Goal: Task Accomplishment & Management: Use online tool/utility

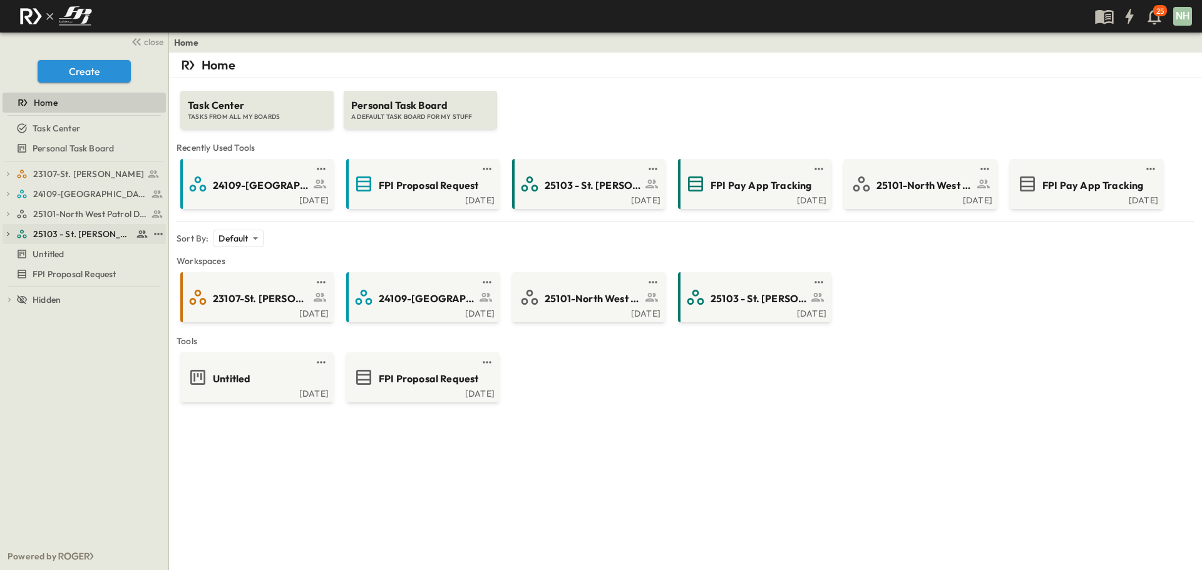
click at [89, 230] on span "25103 - St. [PERSON_NAME] Phase 2" at bounding box center [83, 234] width 100 height 13
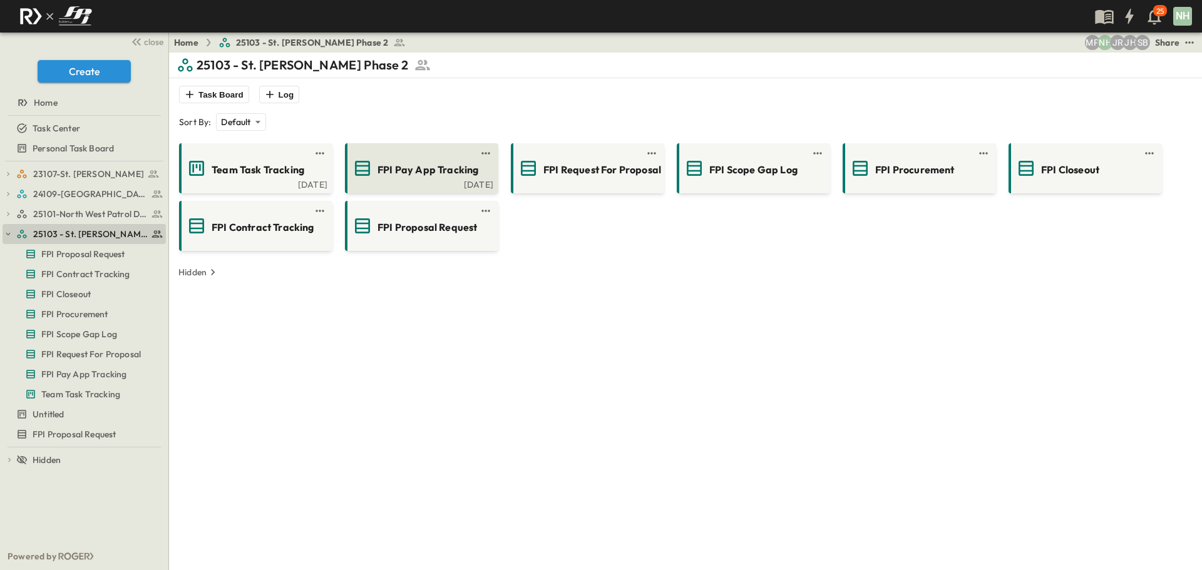
click at [453, 169] on span "FPI Pay App Tracking" at bounding box center [428, 170] width 101 height 14
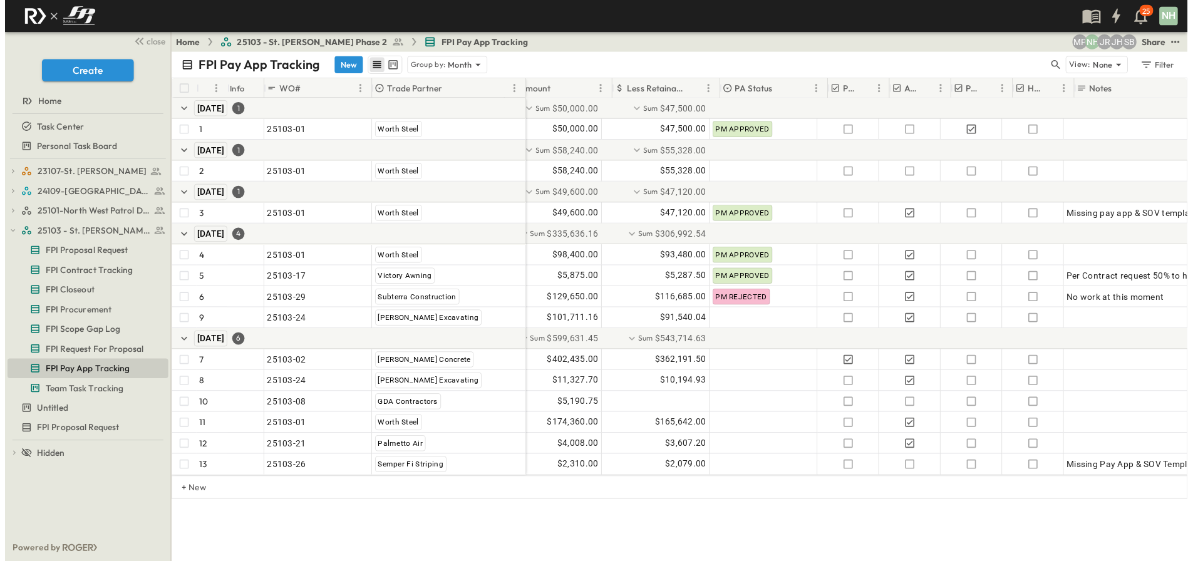
scroll to position [0, 265]
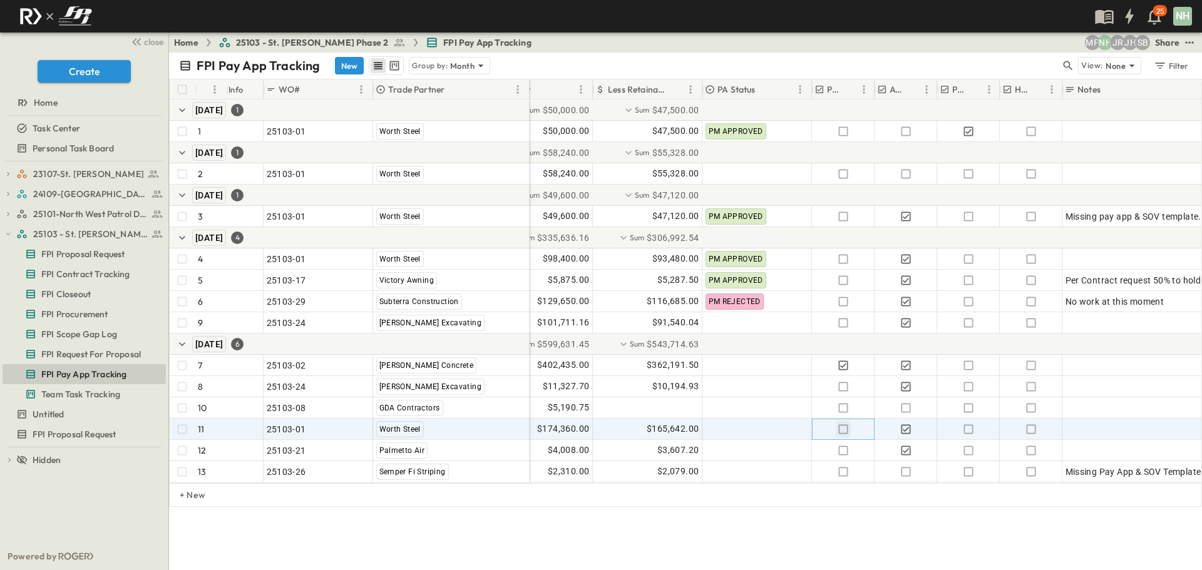
click at [842, 430] on icon "button" at bounding box center [843, 429] width 13 height 13
click at [1072, 429] on div at bounding box center [1141, 430] width 150 height 18
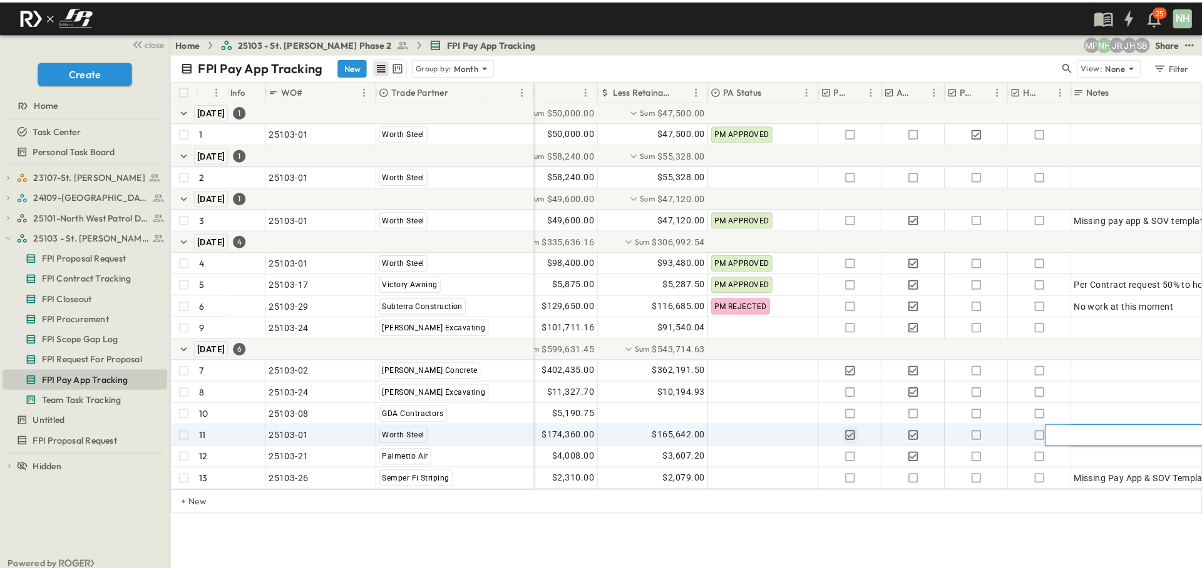
scroll to position [0, 0]
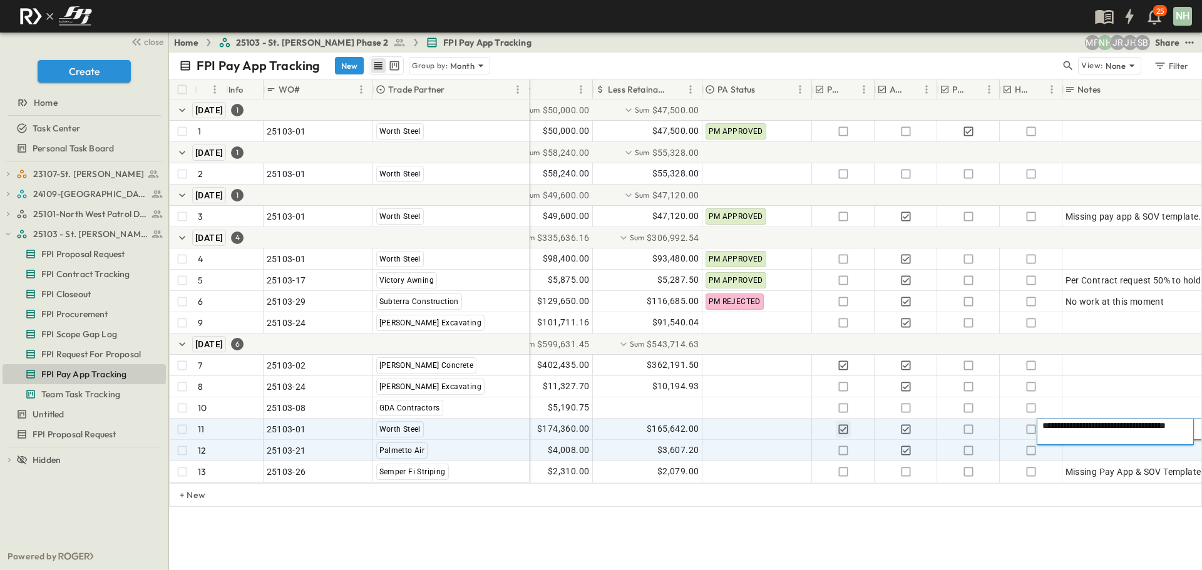
type textarea "**********"
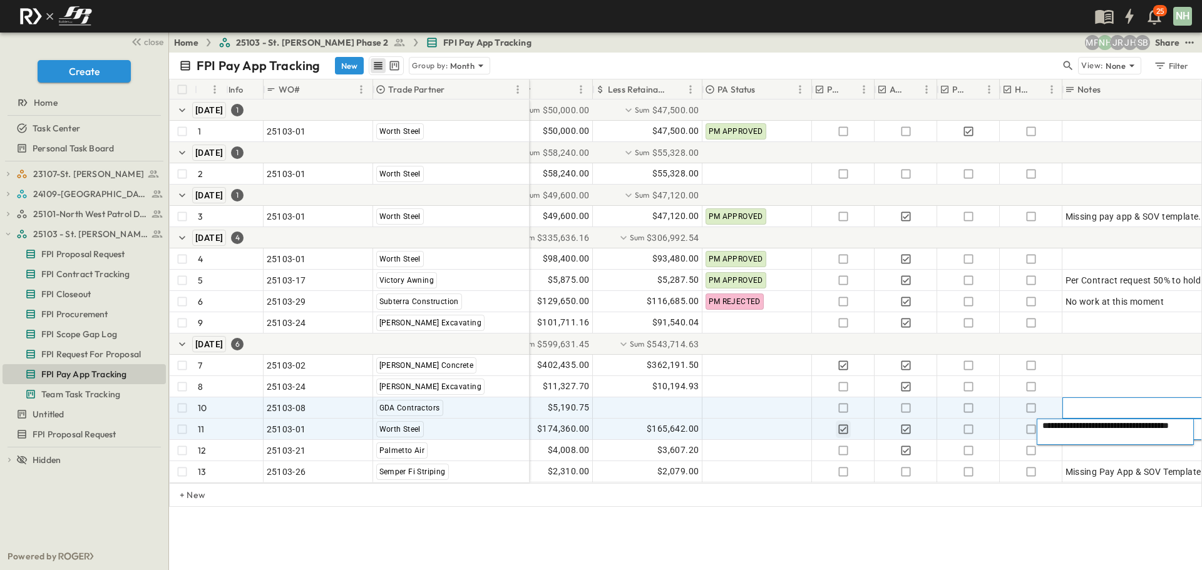
click at [1131, 408] on div at bounding box center [1141, 408] width 150 height 18
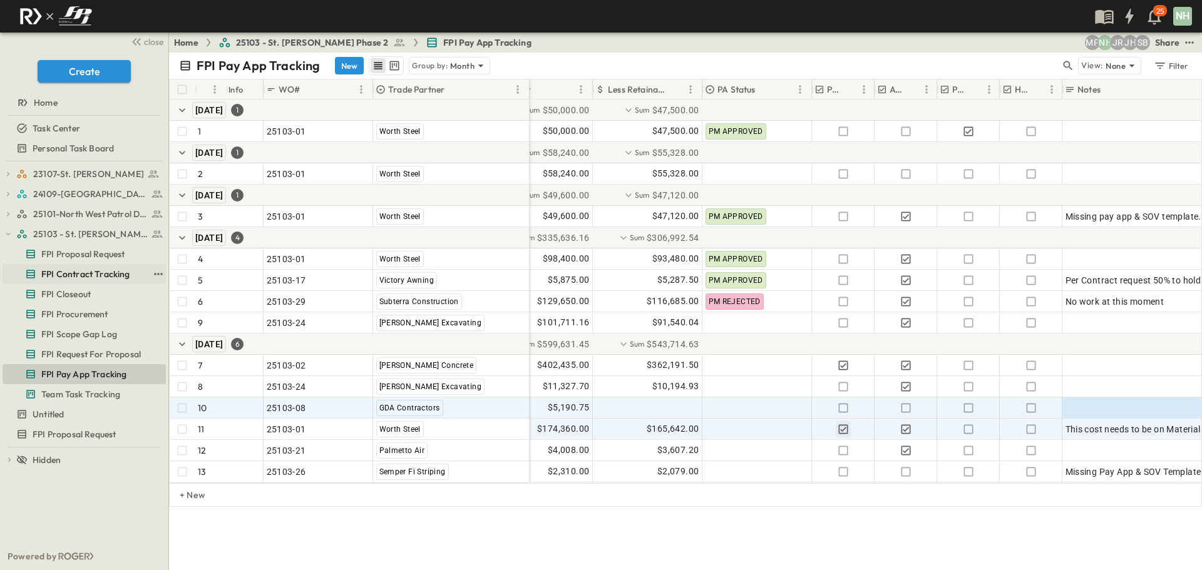
click at [83, 277] on span "FPI Contract Tracking" at bounding box center [85, 274] width 89 height 13
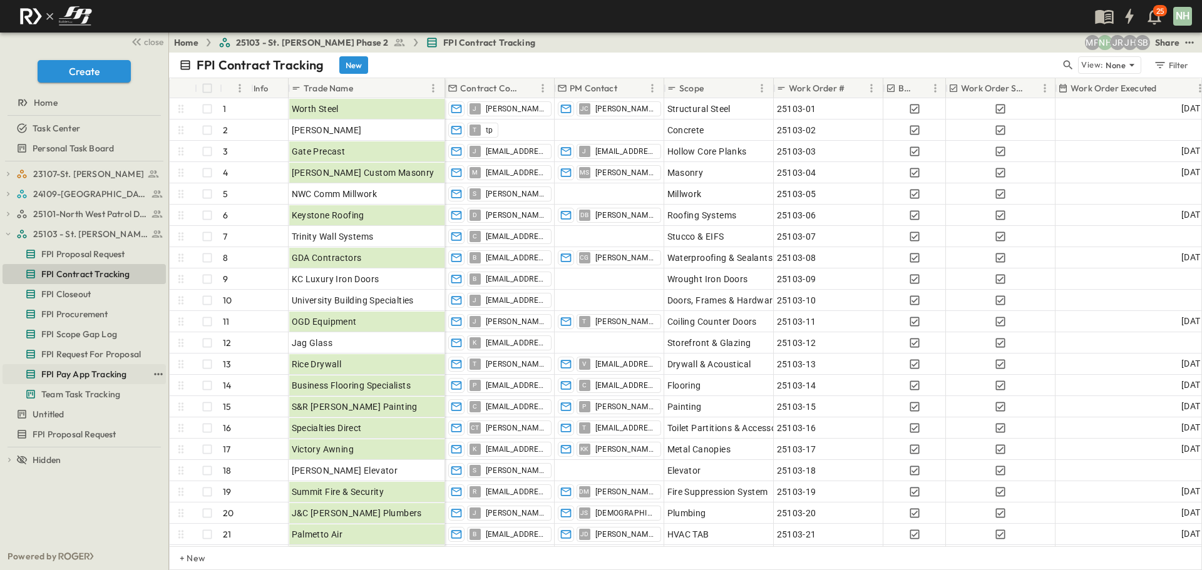
click at [60, 372] on span "FPI Pay App Tracking" at bounding box center [83, 374] width 85 height 13
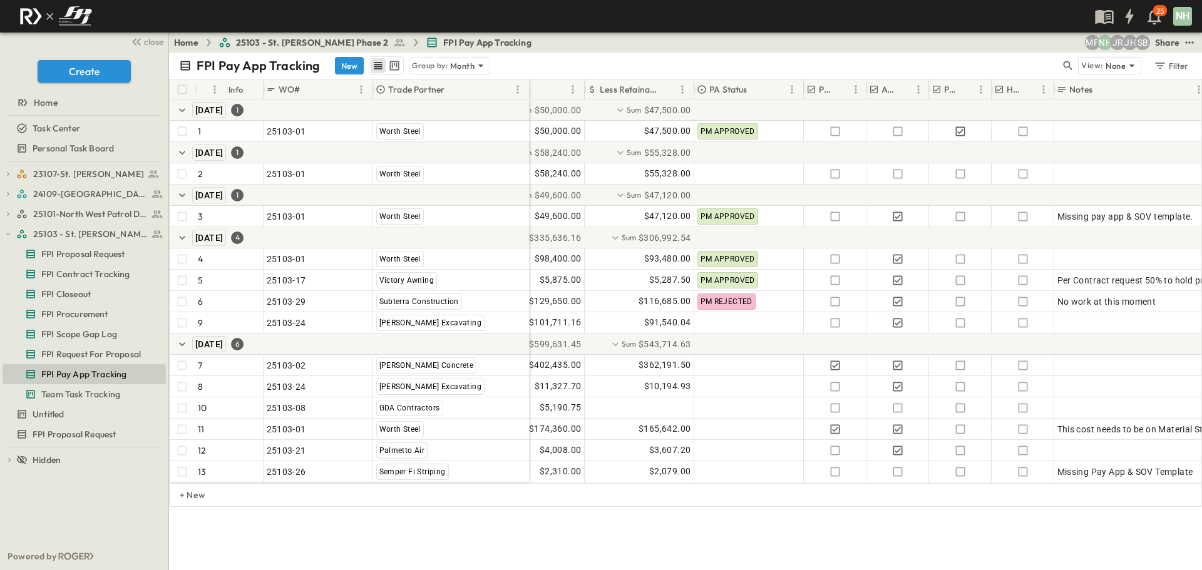
scroll to position [0, 256]
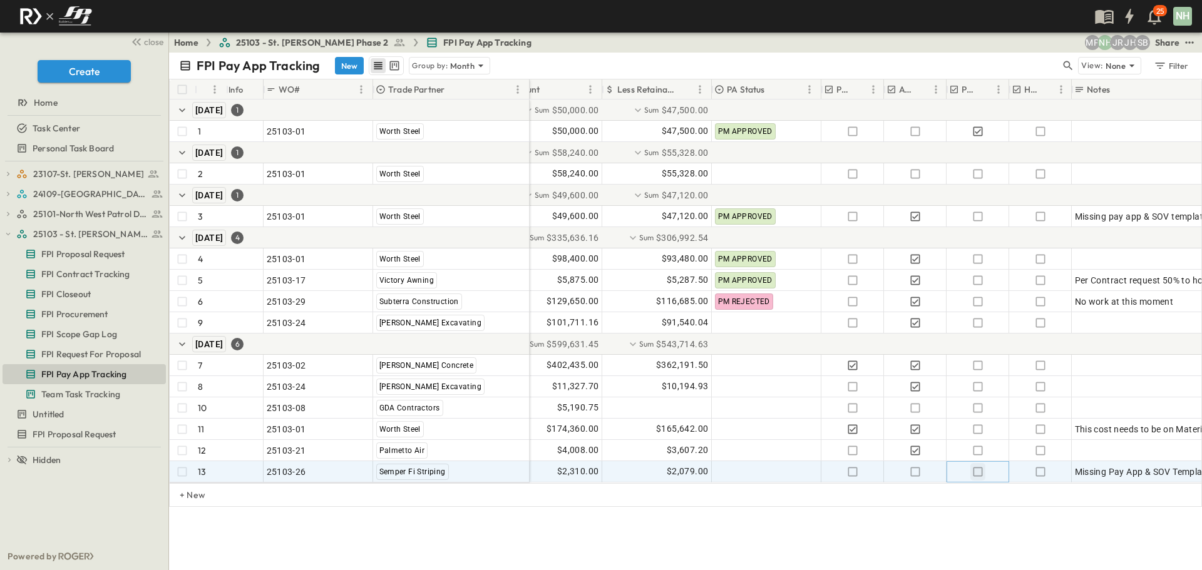
click at [977, 474] on icon "button" at bounding box center [978, 472] width 13 height 13
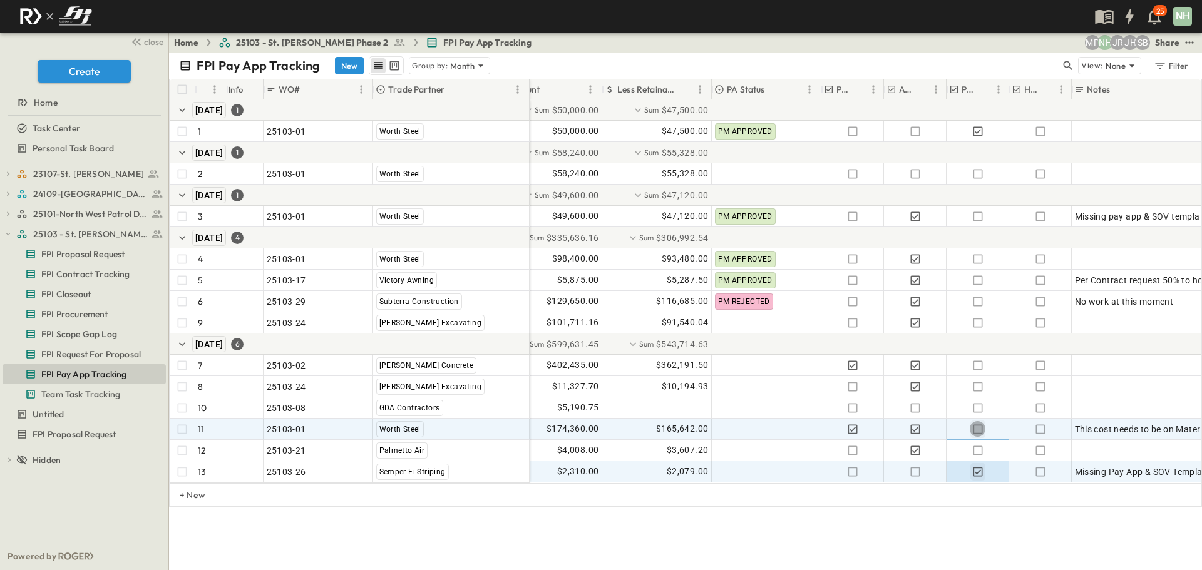
click at [977, 428] on icon "button" at bounding box center [978, 429] width 13 height 13
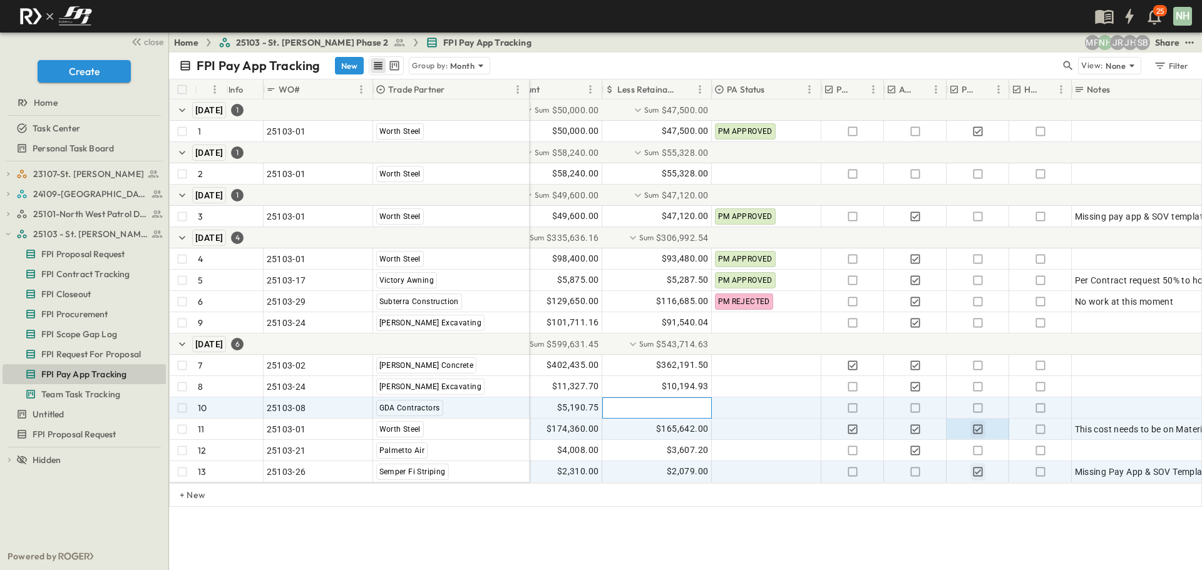
click at [676, 405] on div at bounding box center [657, 408] width 108 height 20
type input "********"
click at [750, 407] on div at bounding box center [767, 408] width 108 height 20
click at [695, 408] on span "$4.00" at bounding box center [697, 408] width 24 height 14
type input "*******"
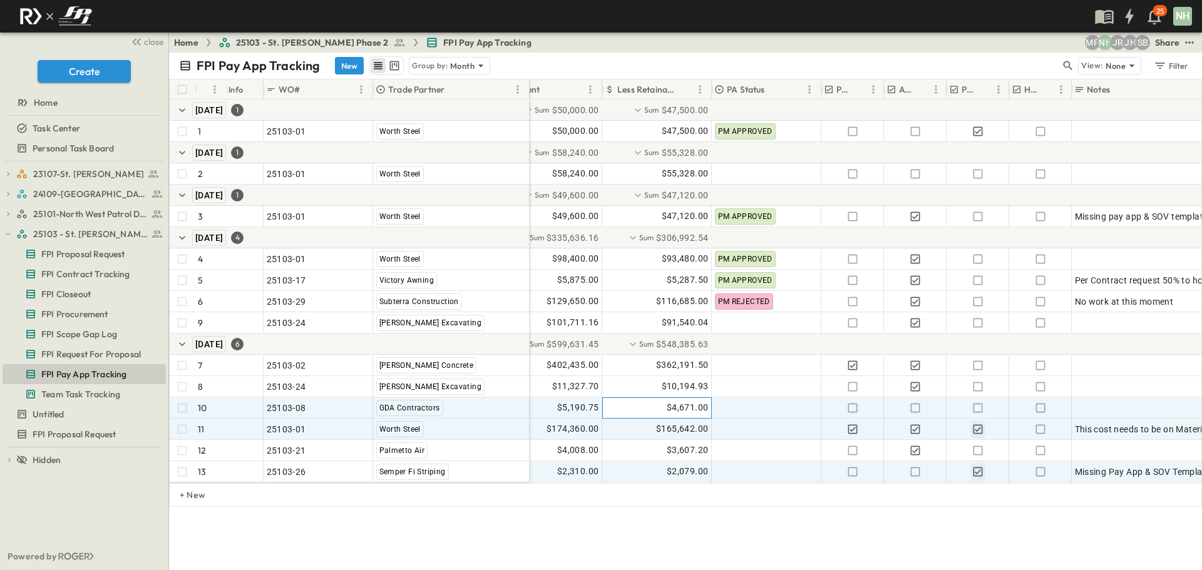
click at [698, 406] on span "$4,671.00" at bounding box center [688, 408] width 42 height 14
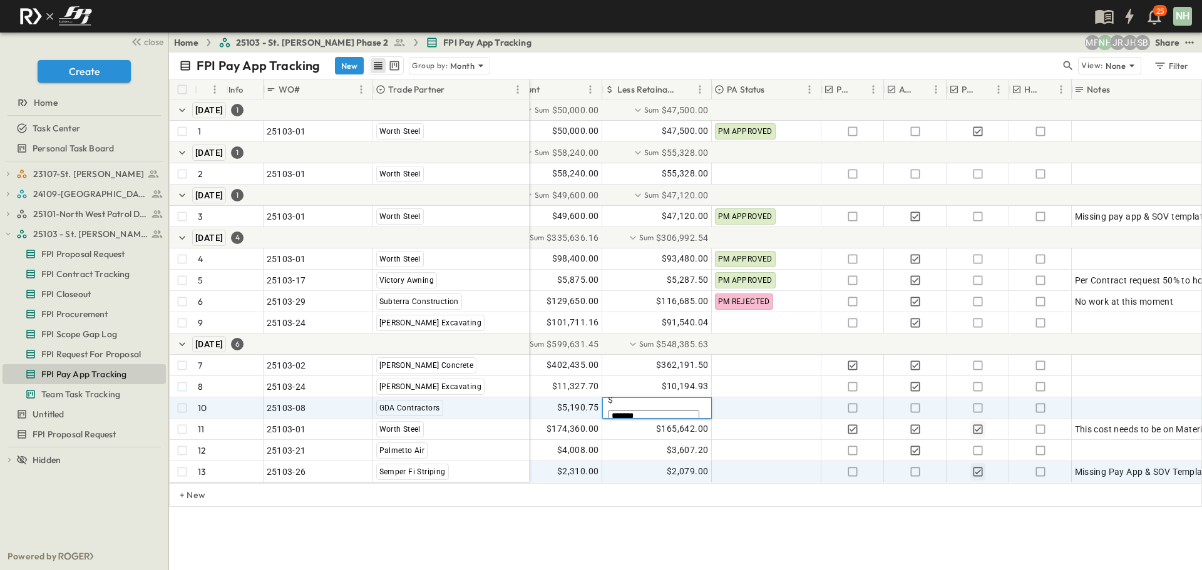
drag, startPoint x: 698, startPoint y: 406, endPoint x: 706, endPoint y: 405, distance: 8.2
type input "*******"
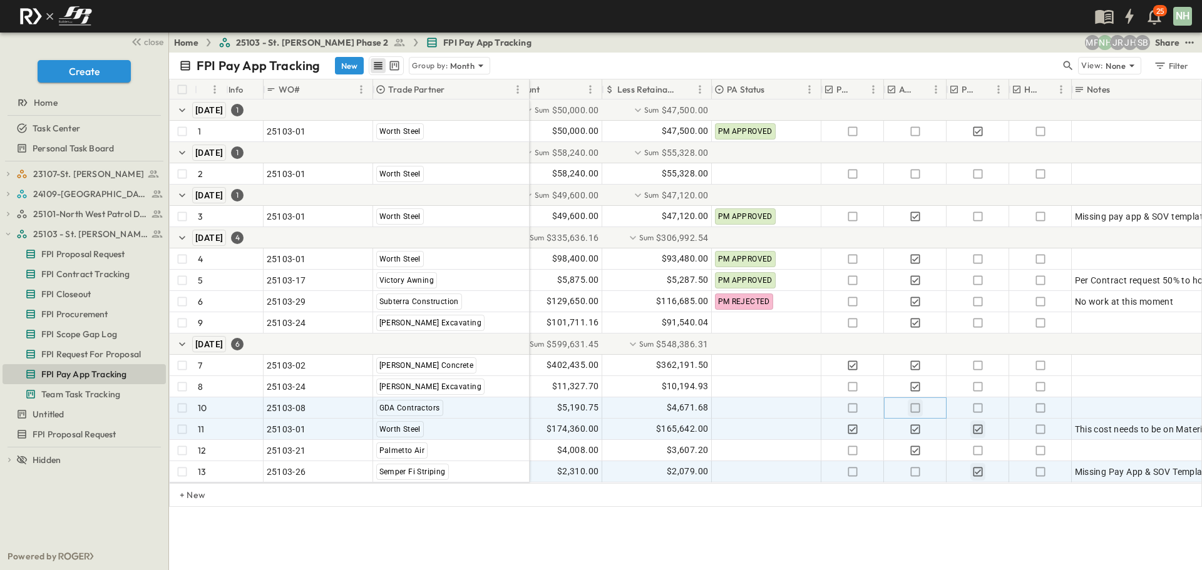
click at [915, 406] on icon "button" at bounding box center [915, 408] width 13 height 13
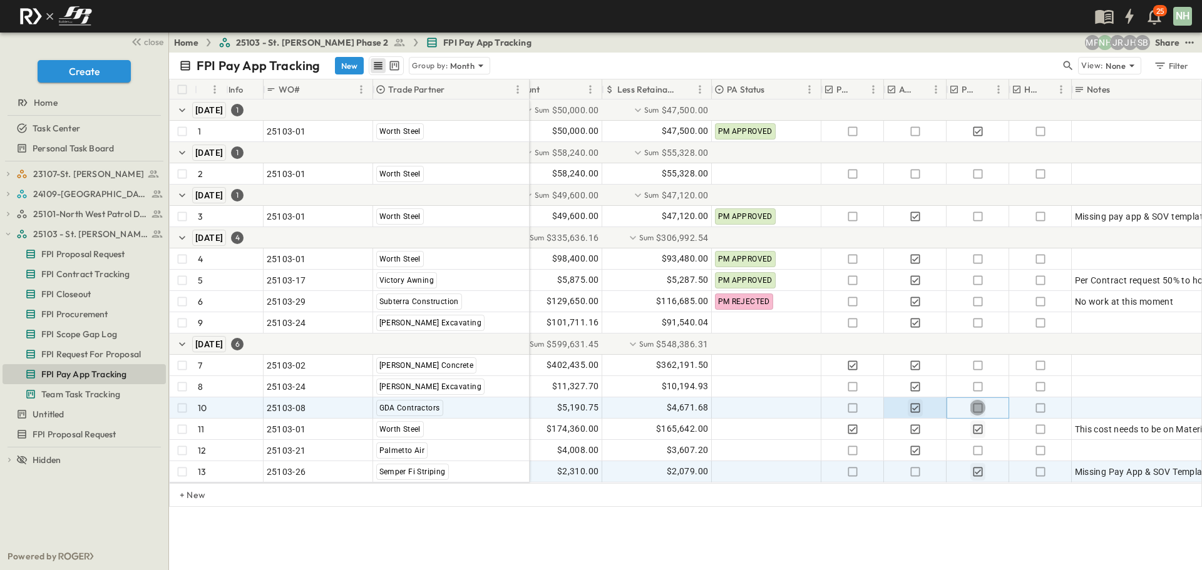
click at [974, 408] on icon "button" at bounding box center [977, 407] width 9 height 9
